Goal: Task Accomplishment & Management: Manage account settings

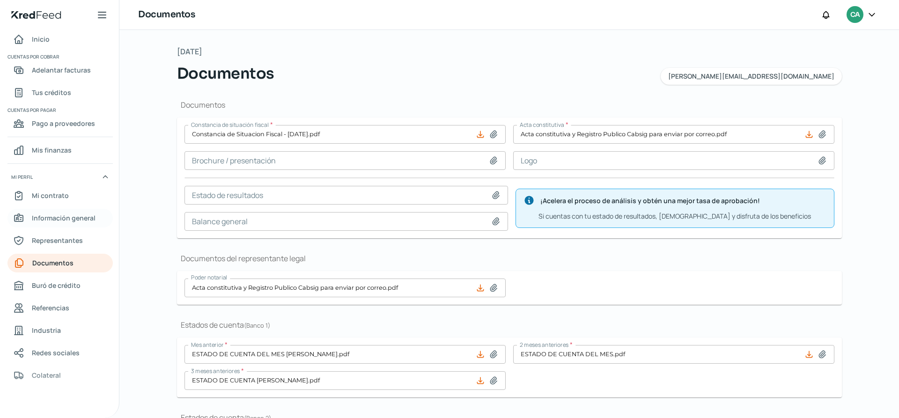
scroll to position [202, 0]
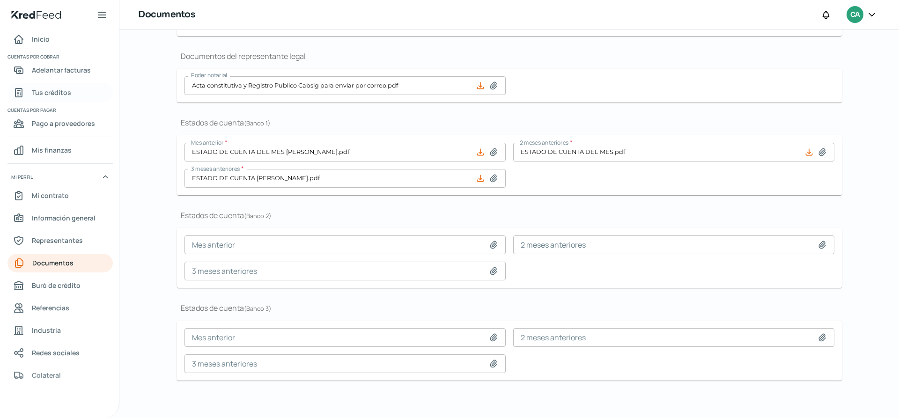
click at [50, 90] on span "Tus créditos" at bounding box center [51, 93] width 39 height 12
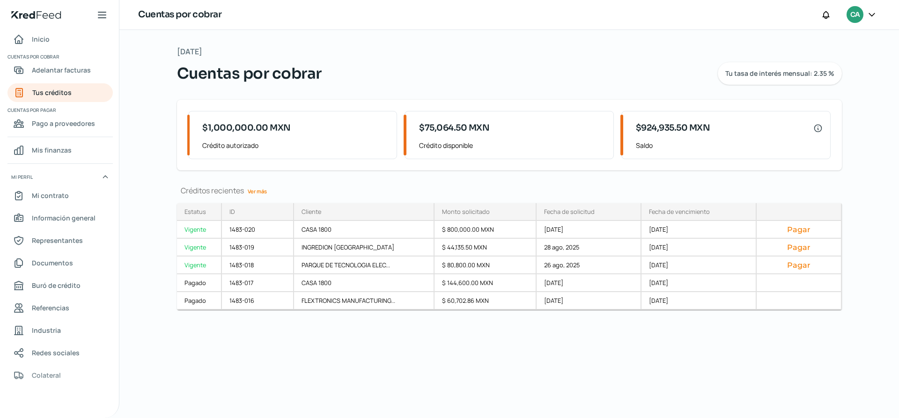
click at [612, 365] on div "[DATE] Cuentas por cobrar Tu tasa de interés mensual: 2.35 % $1,000,000.00 MXN …" at bounding box center [509, 224] width 703 height 388
click at [796, 266] on button "Pagar" at bounding box center [799, 264] width 69 height 9
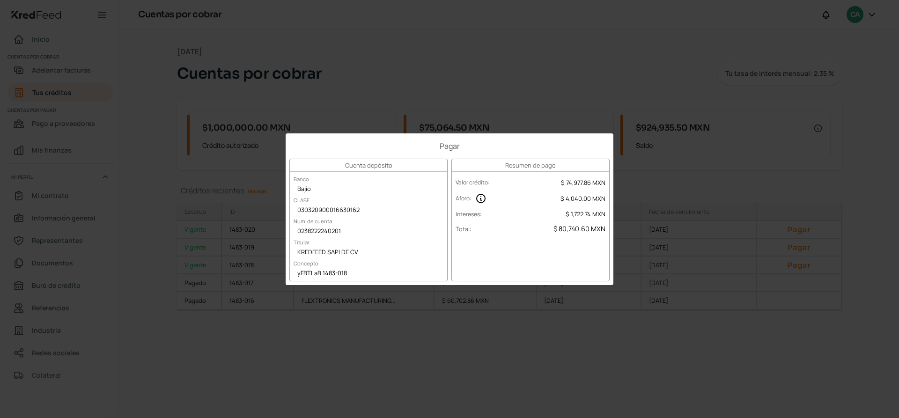
click at [567, 362] on div "Pagar Cuenta depósito Banco Bajío CLABE 030320900016630162 Núm. de cuenta 02382…" at bounding box center [449, 209] width 899 height 418
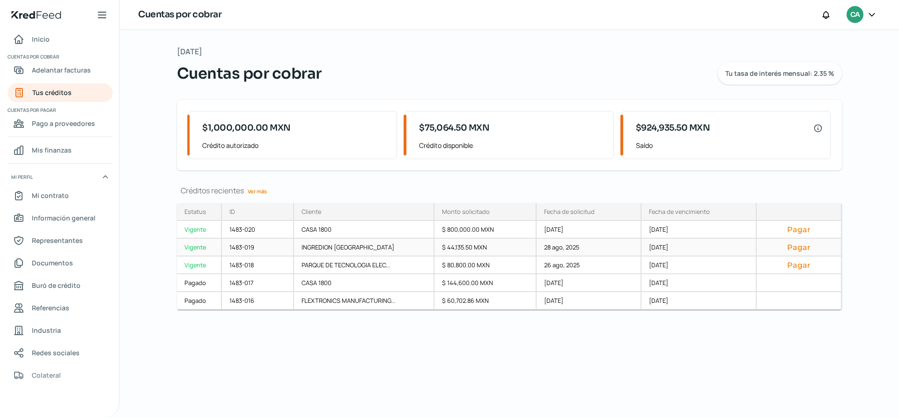
click at [803, 247] on button "Pagar" at bounding box center [799, 247] width 69 height 9
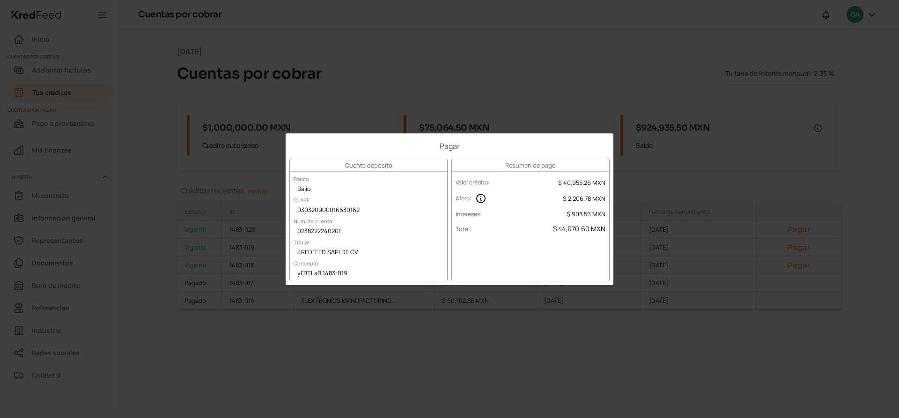
click at [665, 347] on div "Pagar Cuenta depósito Banco Bajío CLABE 030320900016630162 Núm. de cuenta 02382…" at bounding box center [449, 209] width 899 height 418
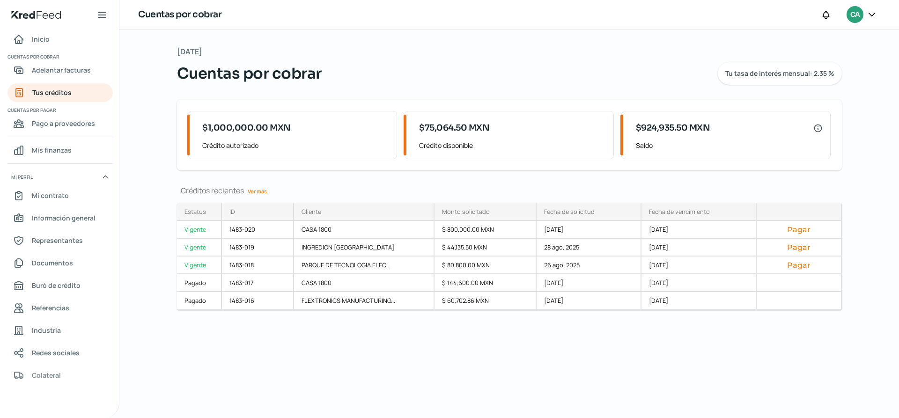
click at [873, 17] on icon at bounding box center [872, 14] width 9 height 9
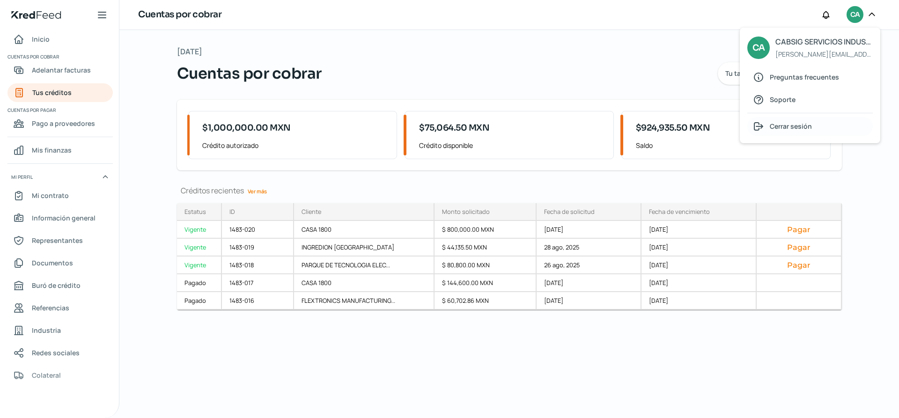
click at [811, 130] on span "Cerrar sesión" at bounding box center [791, 126] width 42 height 12
